Goal: Task Accomplishment & Management: Manage account settings

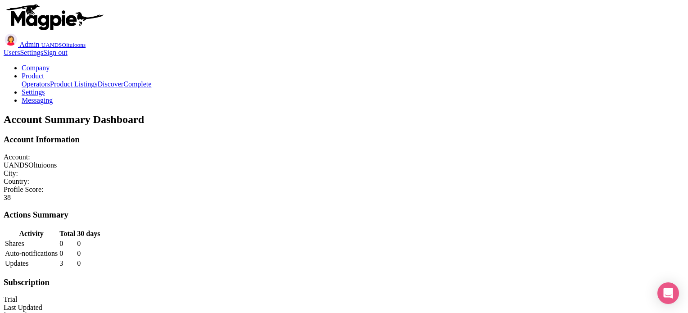
click at [50, 64] on link "Company" at bounding box center [36, 68] width 28 height 8
